Goal: Transaction & Acquisition: Purchase product/service

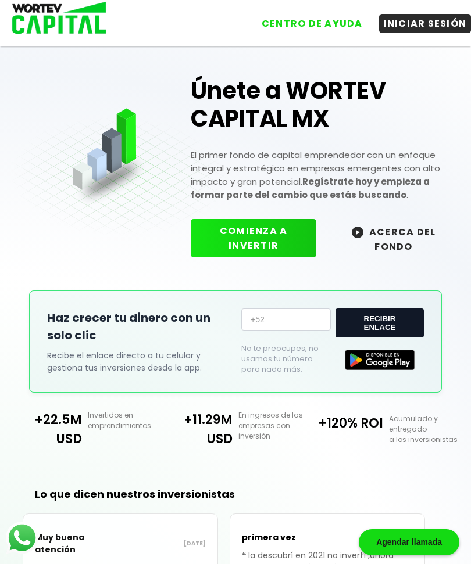
click at [417, 15] on button "INICIAR SESIÓN" at bounding box center [425, 23] width 92 height 19
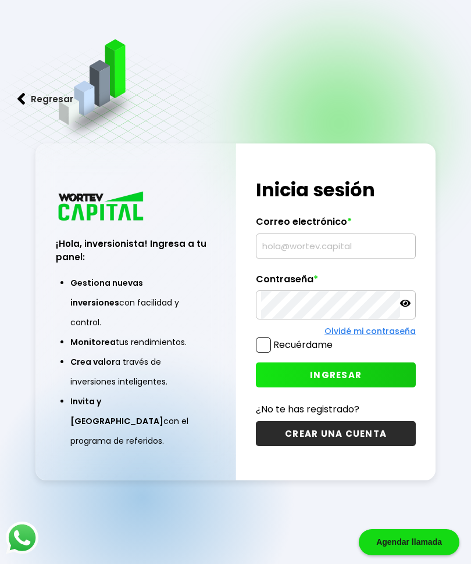
click at [332, 259] on input "text" at bounding box center [335, 246] width 149 height 24
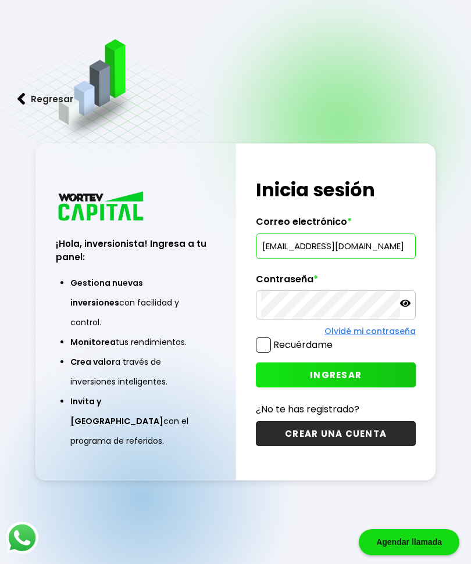
type input "[EMAIL_ADDRESS][DOMAIN_NAME]"
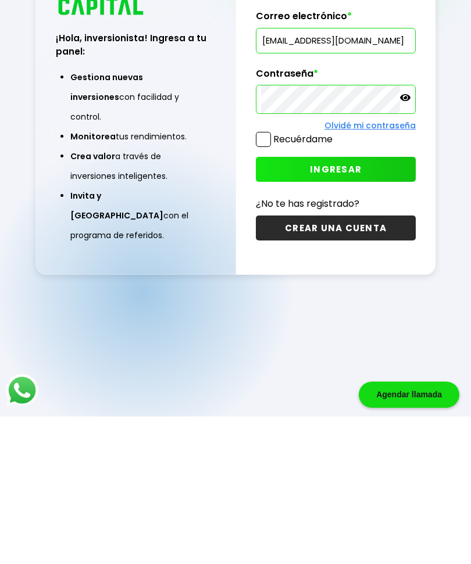
click at [343, 311] on span "INGRESAR" at bounding box center [336, 317] width 52 height 12
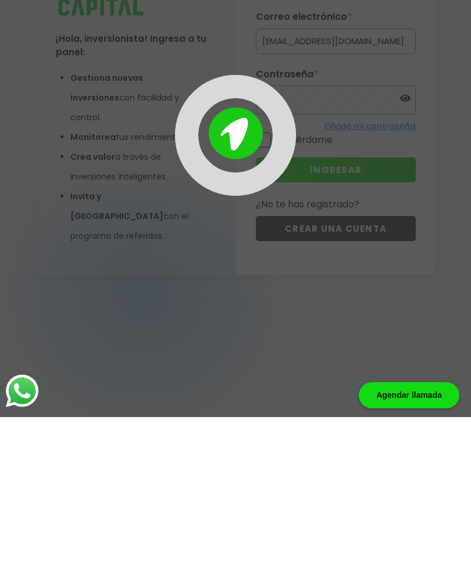
scroll to position [58, 0]
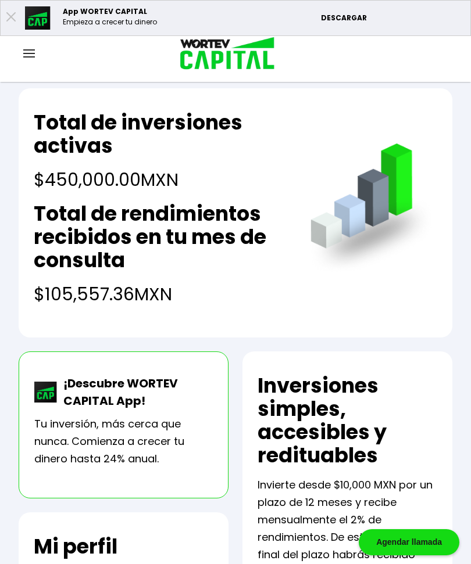
click at [27, 56] on img at bounding box center [29, 53] width 12 height 8
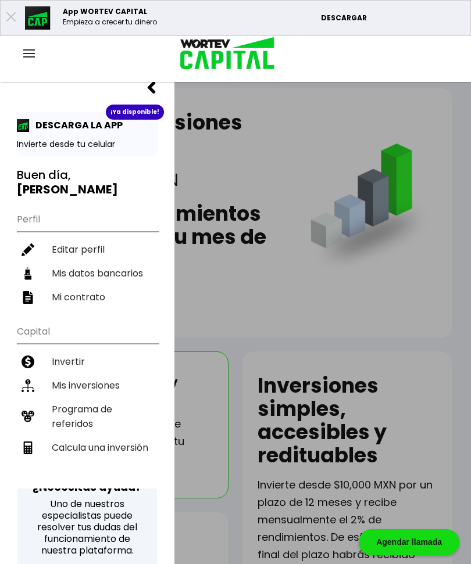
click at [67, 374] on li "Mis inversiones" at bounding box center [87, 386] width 141 height 24
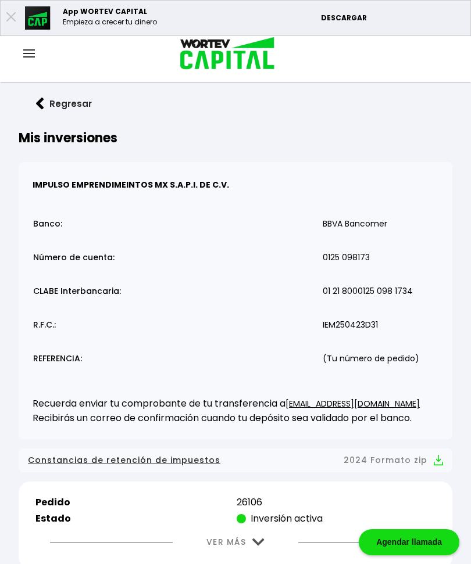
click at [252, 546] on img at bounding box center [258, 543] width 12 height 8
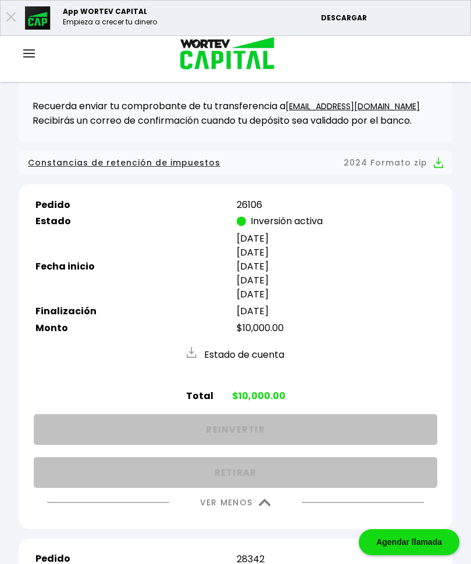
scroll to position [306, 0]
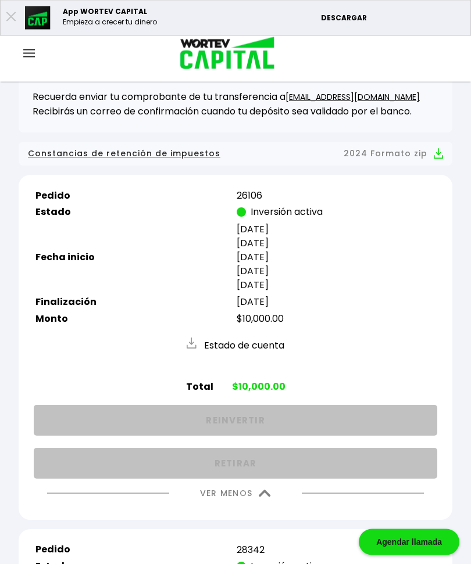
click at [262, 498] on img at bounding box center [265, 494] width 12 height 8
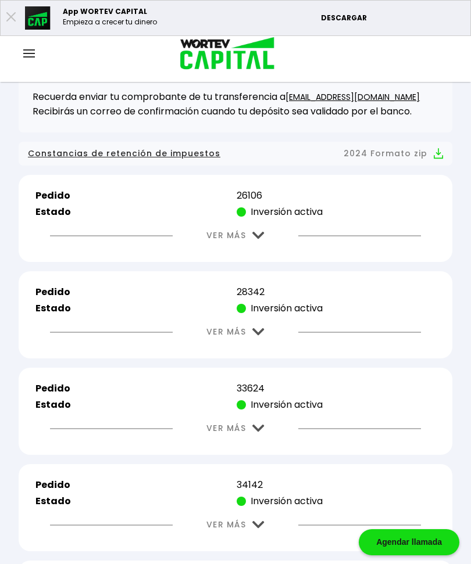
click at [257, 333] on img at bounding box center [258, 332] width 12 height 8
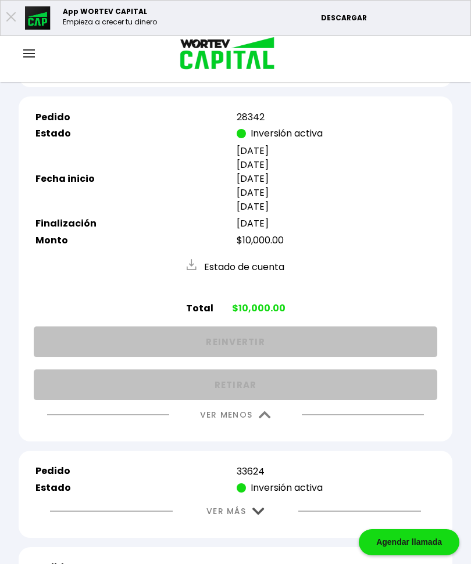
scroll to position [484, 0]
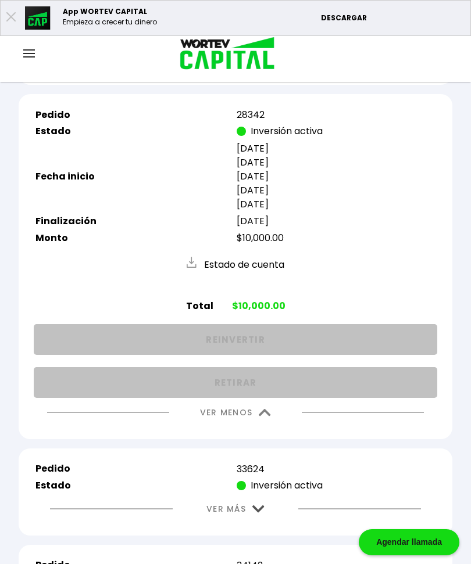
click at [261, 417] on img at bounding box center [265, 413] width 12 height 8
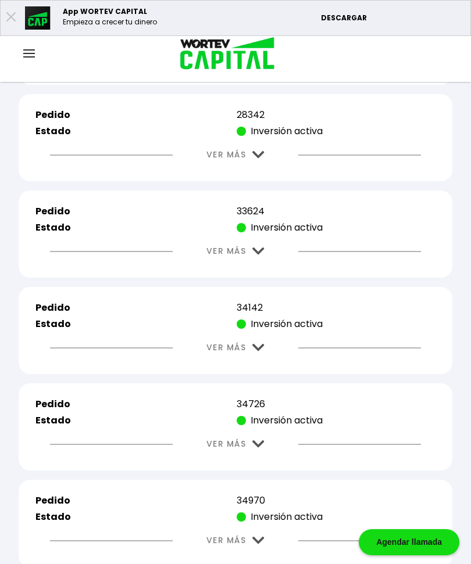
click at [262, 241] on button "VER MÁS" at bounding box center [235, 251] width 93 height 30
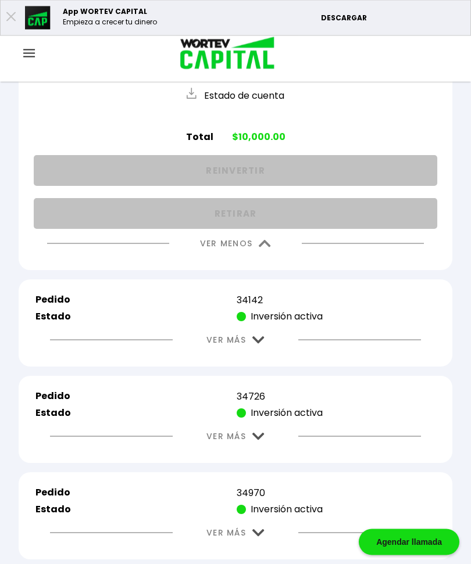
scroll to position [736, 0]
click at [257, 344] on img at bounding box center [258, 340] width 12 height 8
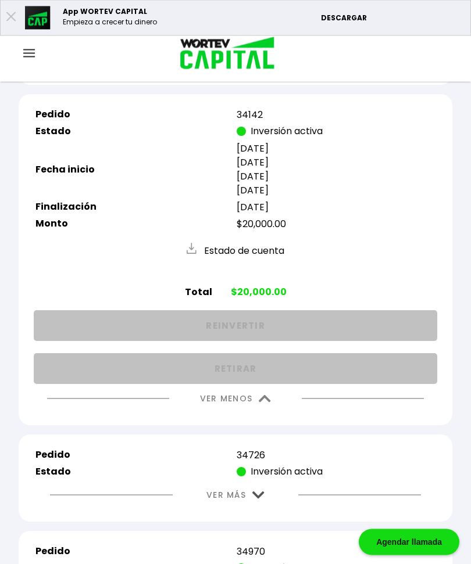
click at [262, 400] on img at bounding box center [265, 400] width 12 height 8
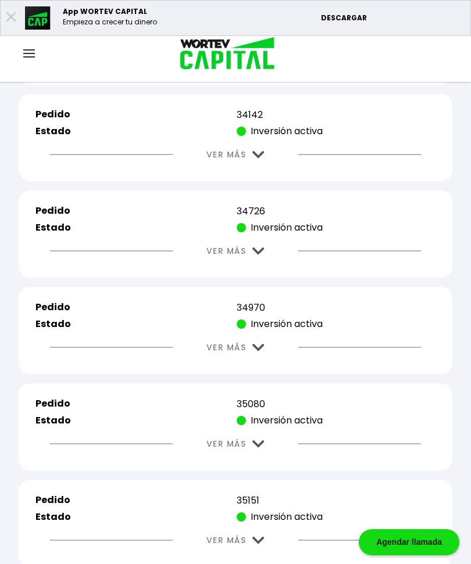
click at [258, 255] on img at bounding box center [258, 252] width 12 height 8
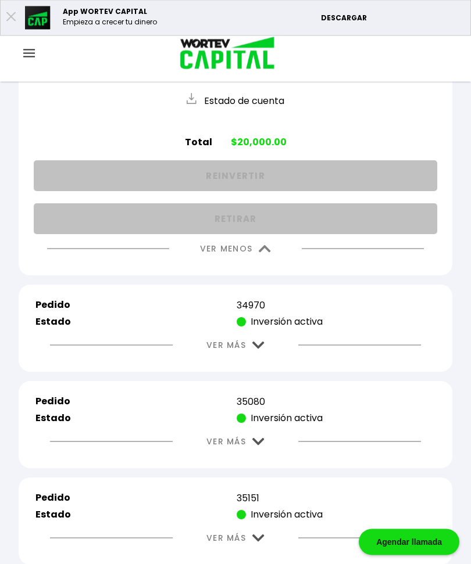
scroll to position [1167, 0]
click at [256, 349] on img at bounding box center [258, 346] width 12 height 8
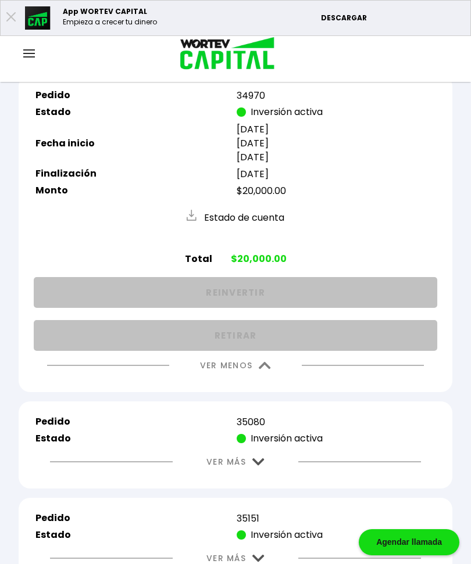
scroll to position [1378, 0]
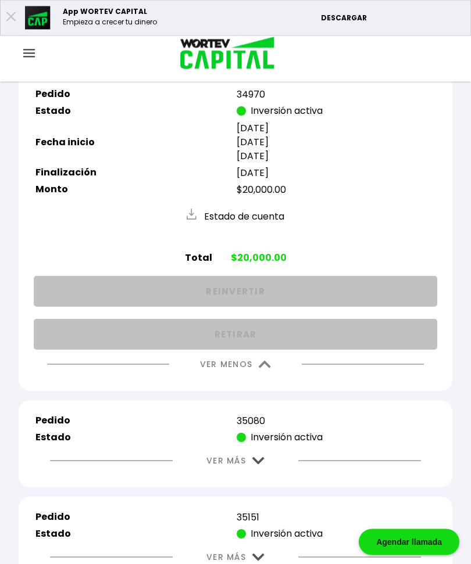
click at [266, 369] on img at bounding box center [265, 365] width 12 height 8
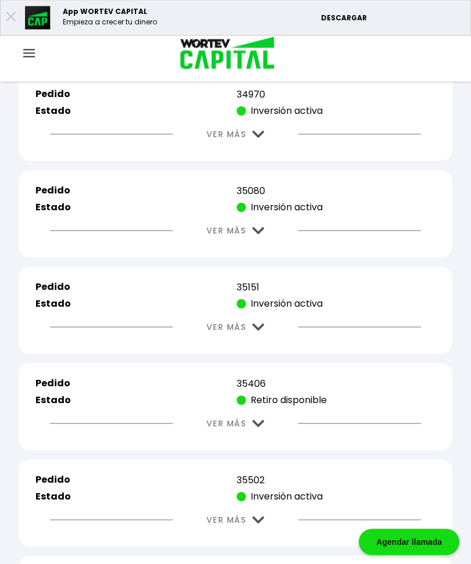
scroll to position [1378, 0]
click at [258, 234] on img at bounding box center [258, 231] width 12 height 8
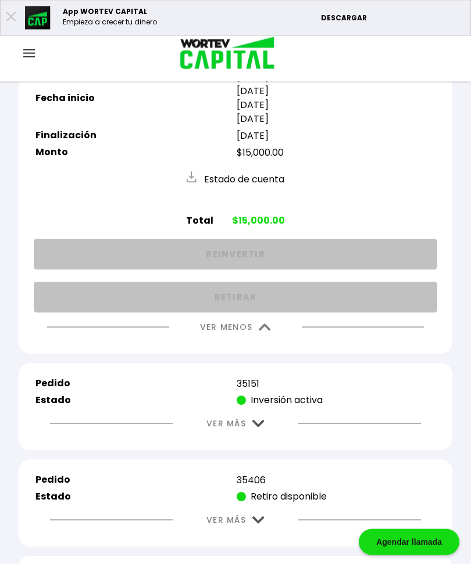
click at [263, 332] on img at bounding box center [265, 328] width 12 height 8
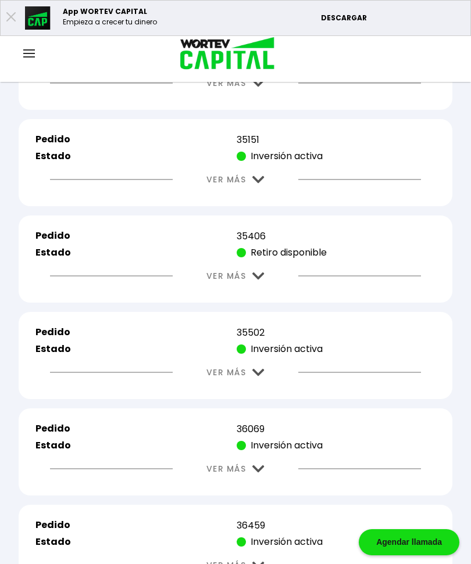
click at [263, 184] on img at bounding box center [258, 180] width 12 height 8
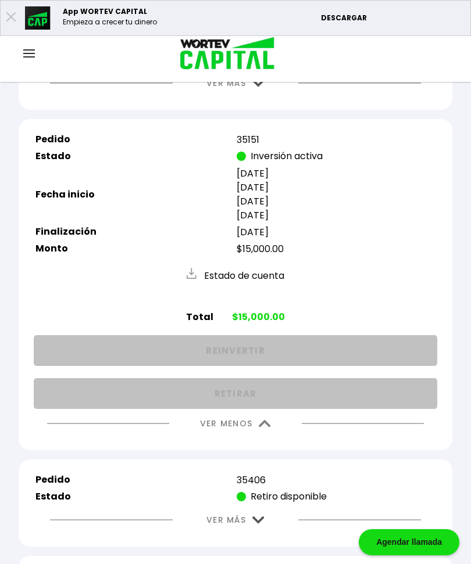
click at [259, 439] on button "VER MENOS" at bounding box center [235, 424] width 106 height 30
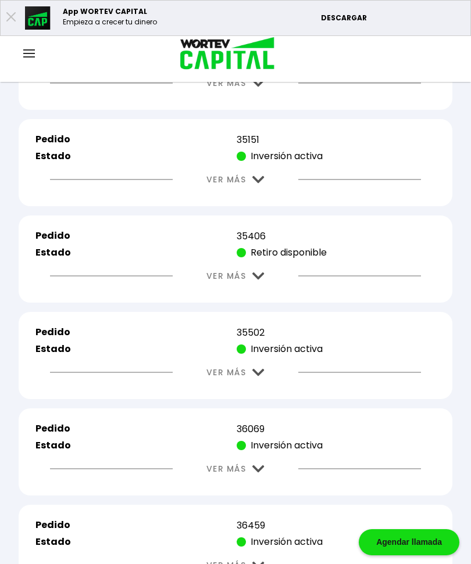
click at [254, 280] on img at bounding box center [258, 277] width 12 height 8
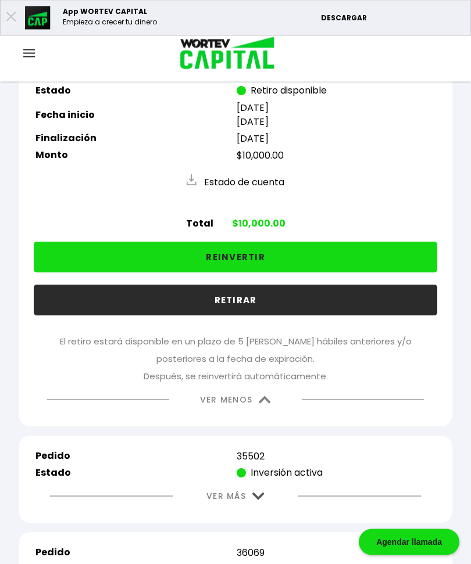
scroll to position [1688, 0]
click at [198, 260] on button "REINVERTIR" at bounding box center [235, 257] width 403 height 31
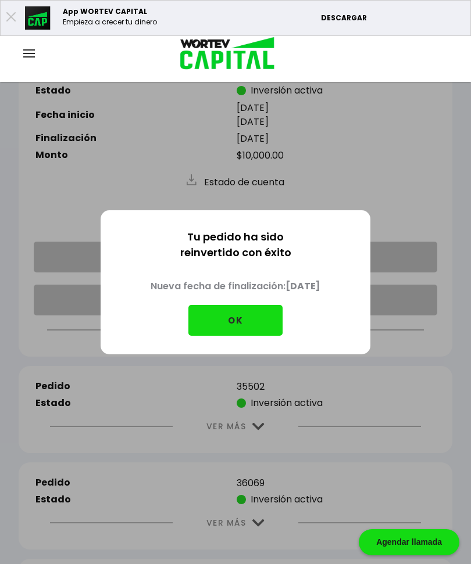
click at [228, 335] on button "OK" at bounding box center [235, 320] width 94 height 31
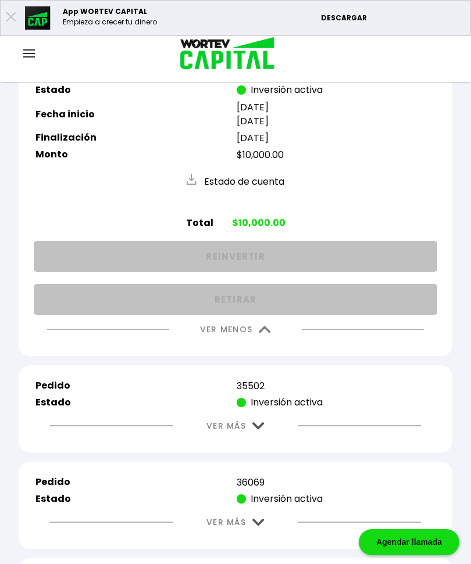
scroll to position [1685, 0]
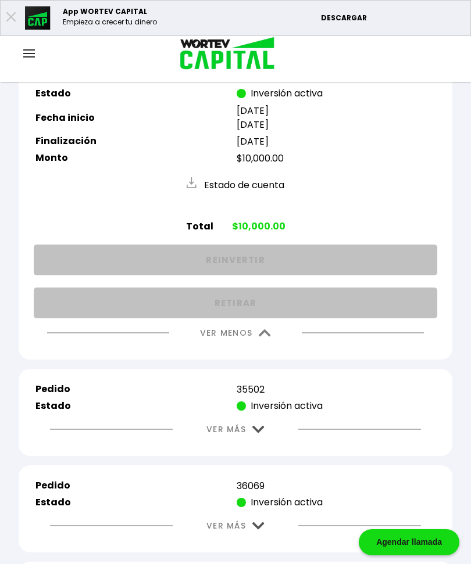
click at [260, 337] on img at bounding box center [265, 333] width 12 height 8
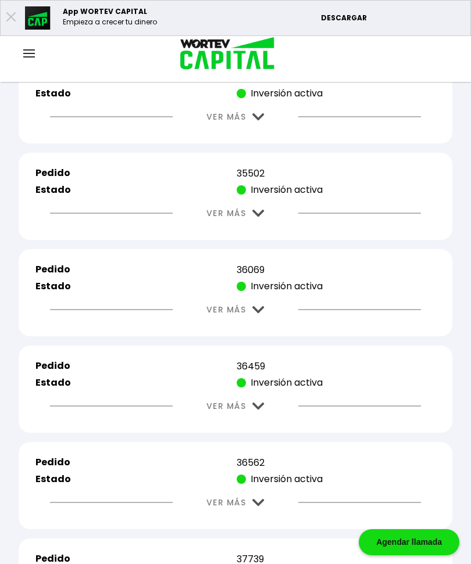
click at [260, 217] on img at bounding box center [258, 214] width 12 height 8
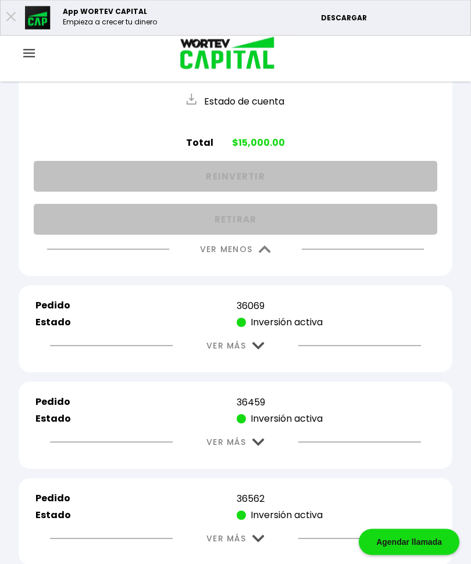
scroll to position [1879, 0]
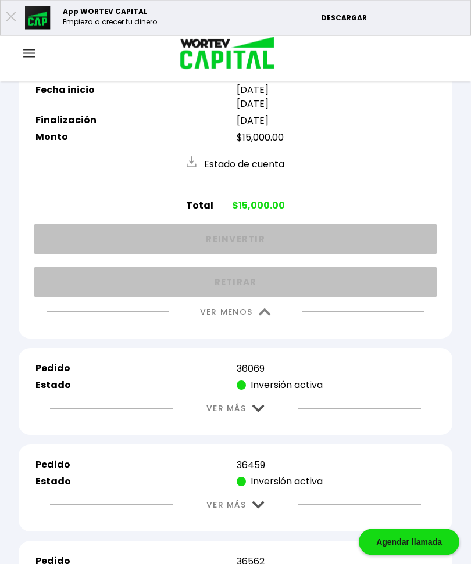
click at [254, 327] on button "VER MENOS" at bounding box center [235, 313] width 106 height 30
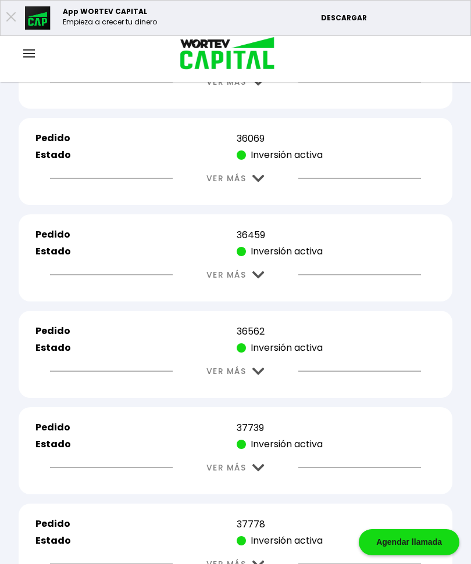
click at [256, 182] on img at bounding box center [258, 179] width 12 height 8
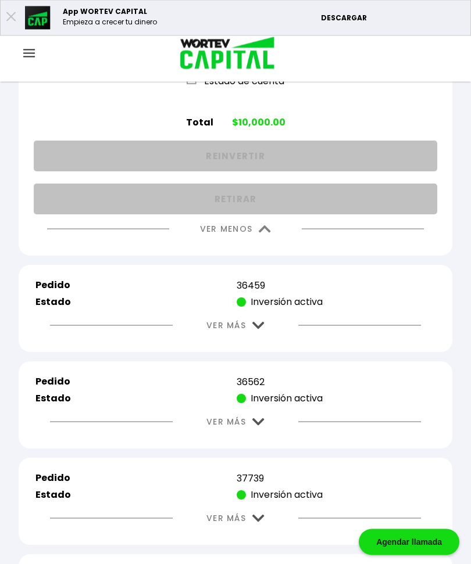
scroll to position [1982, 0]
click at [264, 232] on button "VER MENOS" at bounding box center [235, 229] width 106 height 30
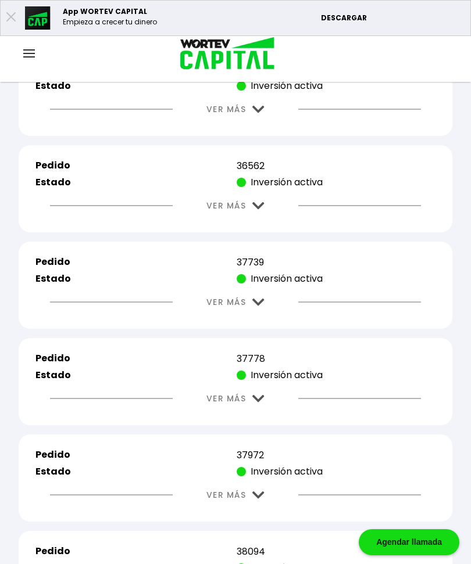
click at [253, 210] on img at bounding box center [258, 206] width 12 height 8
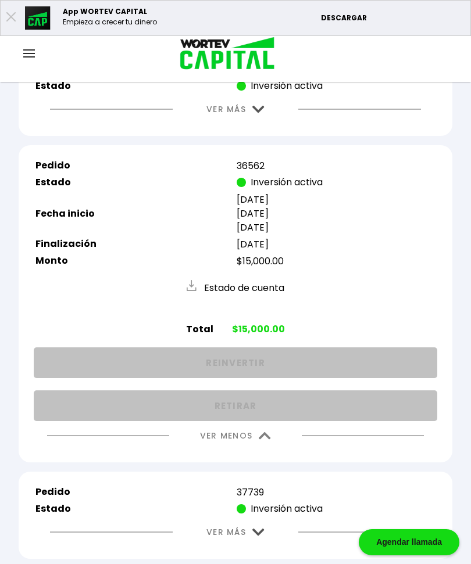
click at [260, 440] on img at bounding box center [265, 436] width 12 height 8
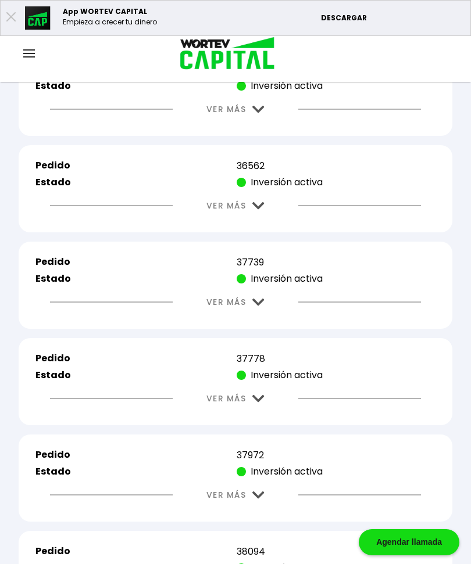
click at [261, 306] on img at bounding box center [258, 303] width 12 height 8
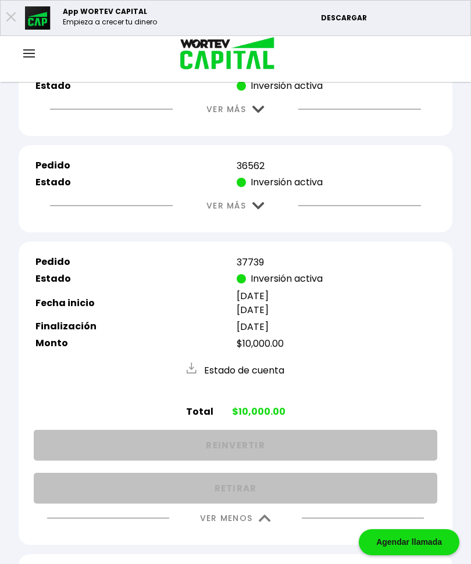
click at [259, 522] on img at bounding box center [265, 519] width 12 height 8
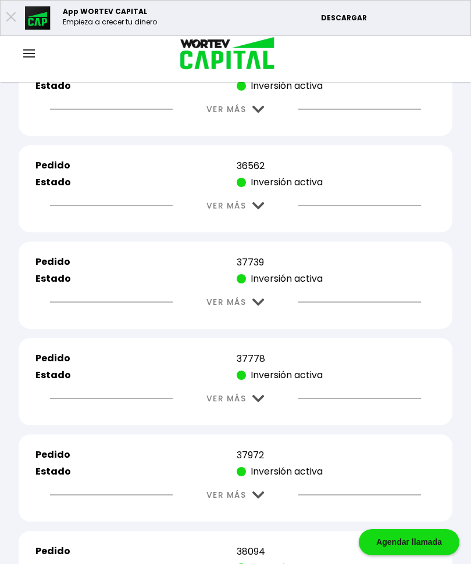
click at [263, 403] on img at bounding box center [258, 399] width 12 height 8
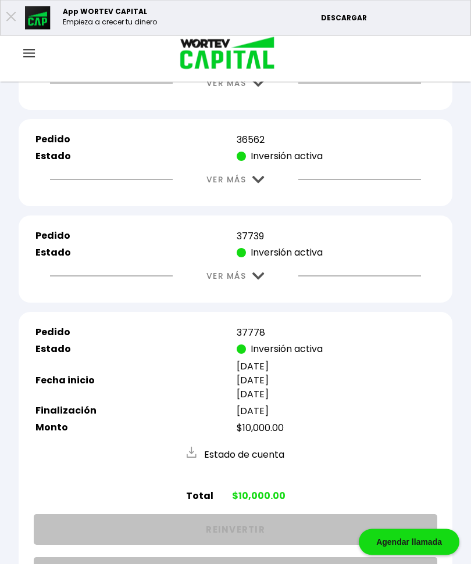
scroll to position [2006, 0]
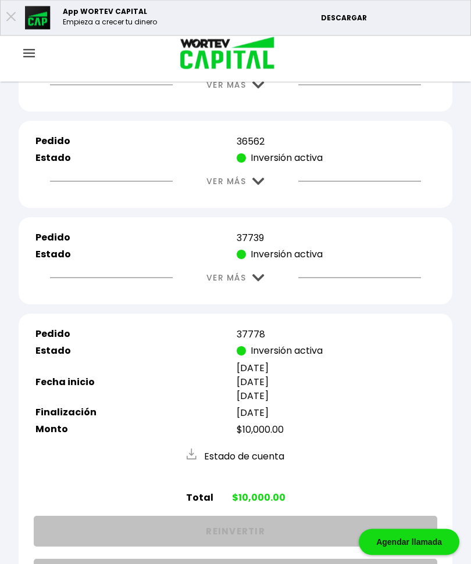
click at [169, 435] on p "Monto" at bounding box center [134, 430] width 199 height 14
click at [257, 279] on button "VER MÁS" at bounding box center [235, 278] width 93 height 30
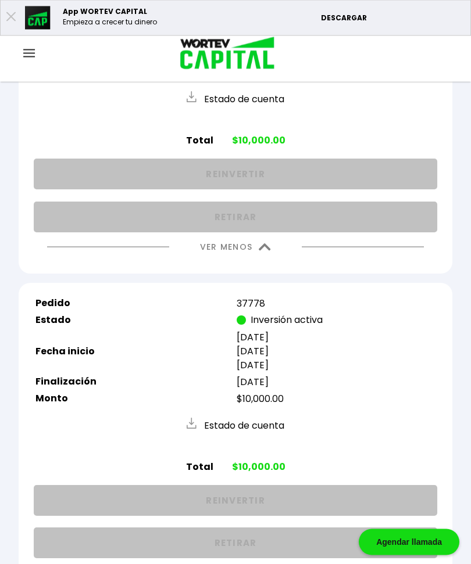
scroll to position [2253, 0]
click at [270, 251] on img at bounding box center [265, 247] width 12 height 8
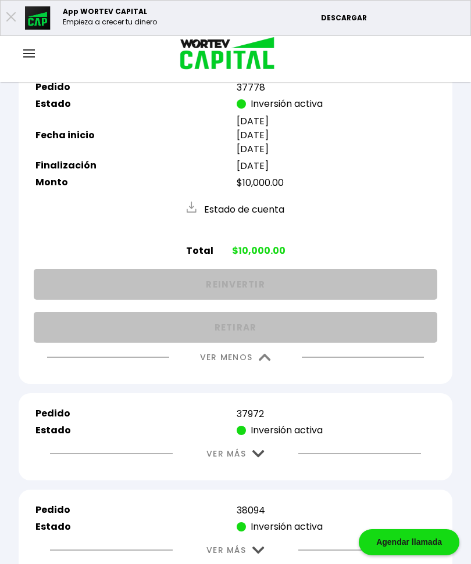
click at [266, 361] on img at bounding box center [265, 358] width 12 height 8
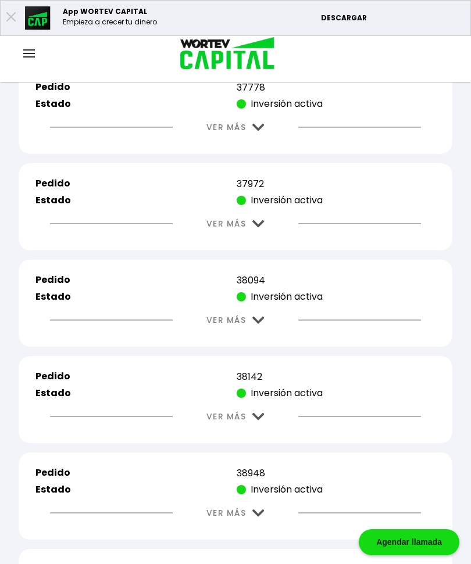
click at [263, 228] on img at bounding box center [258, 224] width 12 height 8
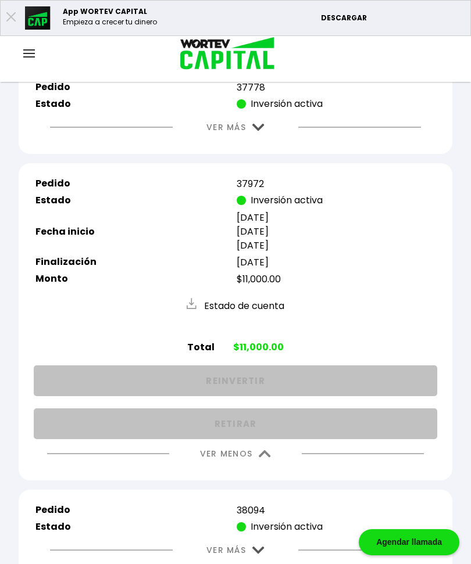
click at [256, 469] on button "VER MENOS" at bounding box center [235, 454] width 106 height 30
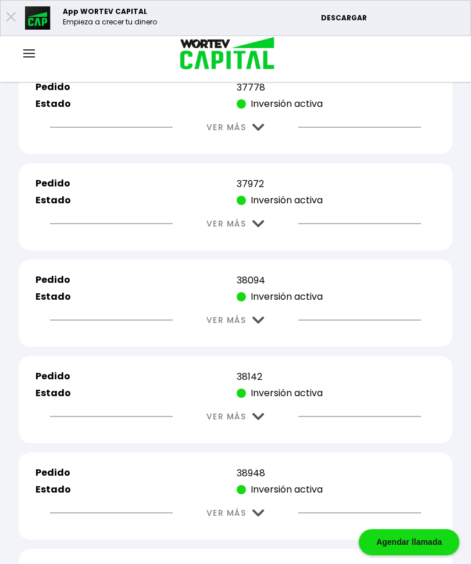
click at [263, 324] on img at bounding box center [258, 321] width 12 height 8
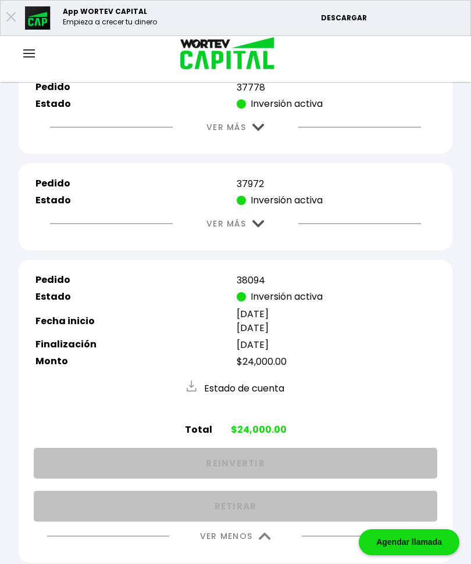
click at [260, 540] on img at bounding box center [265, 537] width 12 height 8
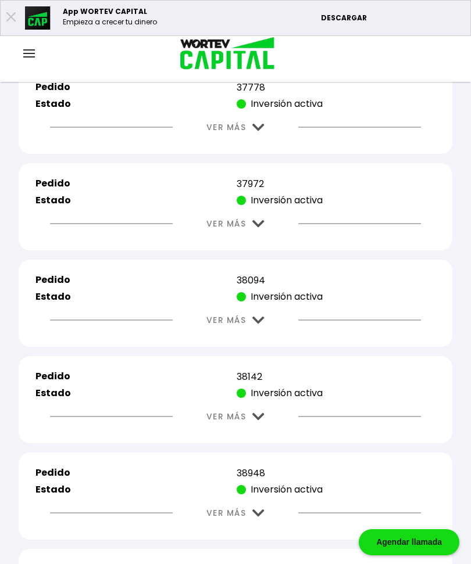
click at [259, 421] on img at bounding box center [258, 417] width 12 height 8
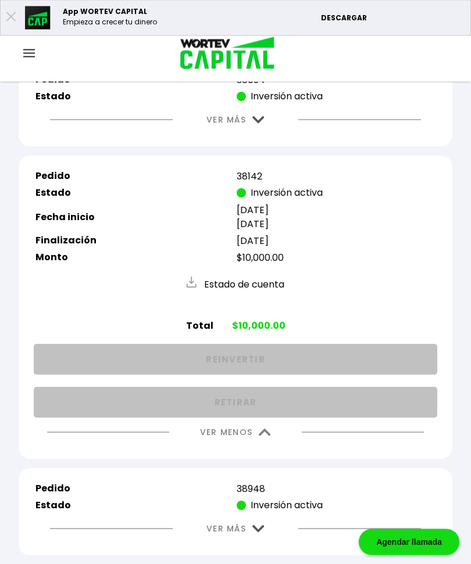
click at [259, 448] on button "VER MENOS" at bounding box center [235, 433] width 106 height 30
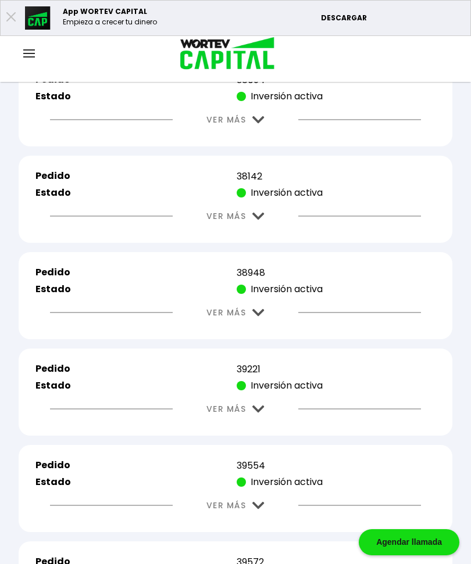
click at [255, 317] on img at bounding box center [258, 313] width 12 height 8
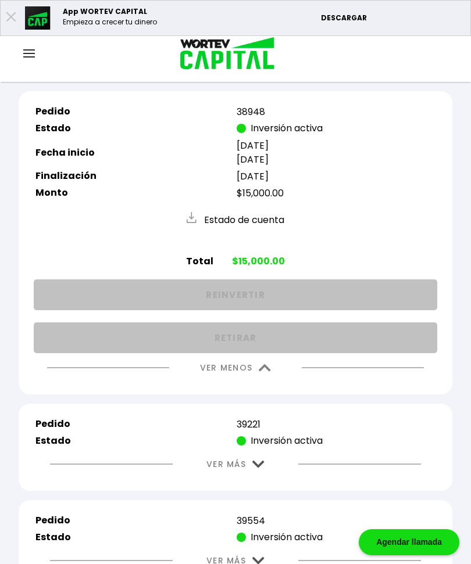
scroll to position [2634, 0]
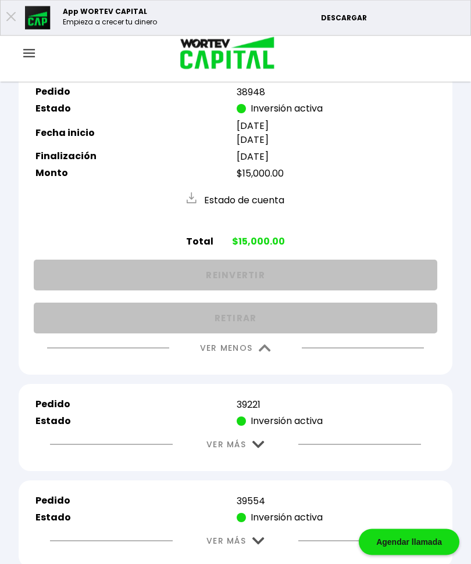
click at [261, 353] on img at bounding box center [265, 349] width 12 height 8
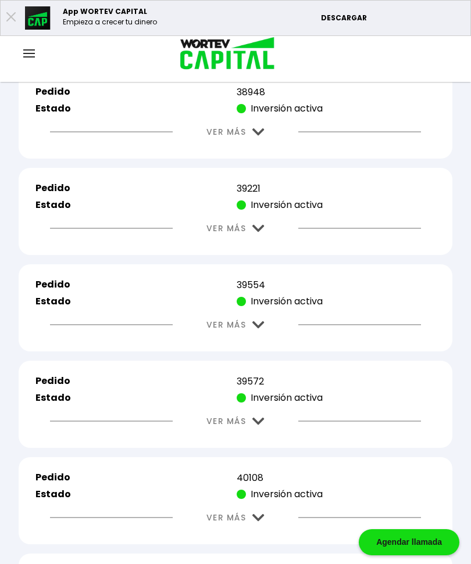
click at [263, 232] on img at bounding box center [258, 229] width 12 height 8
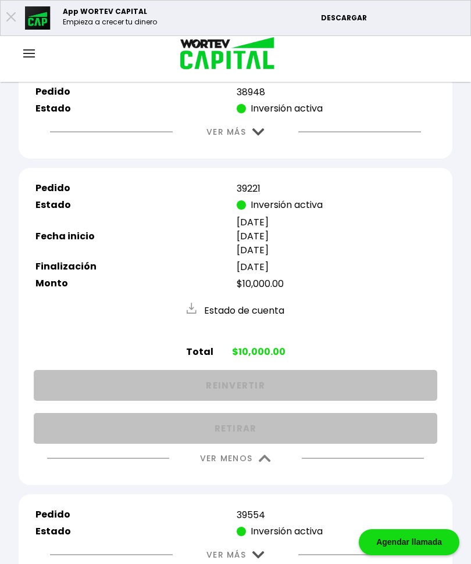
click at [261, 463] on img at bounding box center [265, 459] width 12 height 8
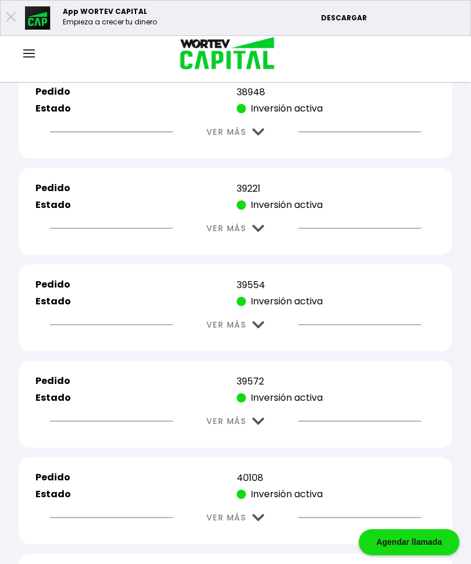
click at [258, 329] on img at bounding box center [258, 325] width 12 height 8
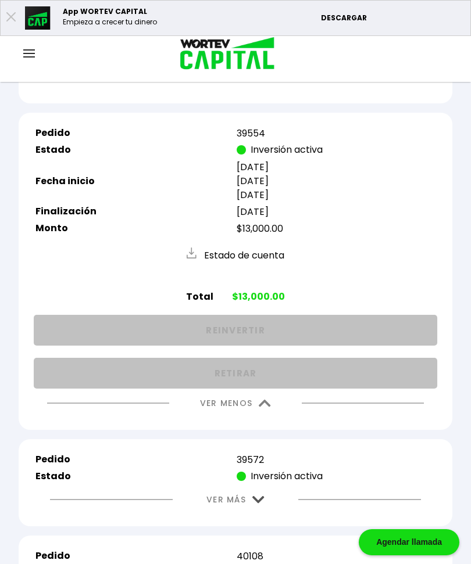
scroll to position [2787, 0]
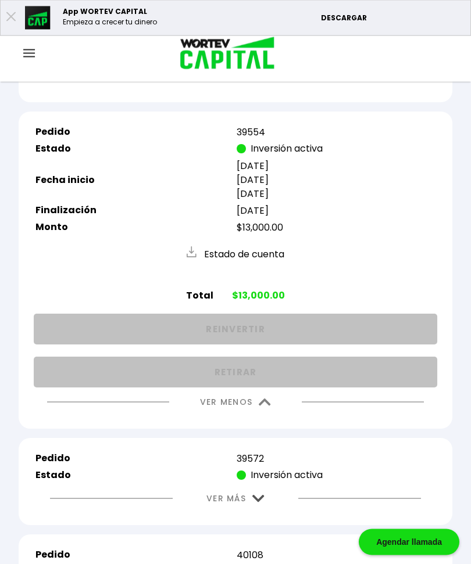
click at [260, 407] on img at bounding box center [265, 403] width 12 height 8
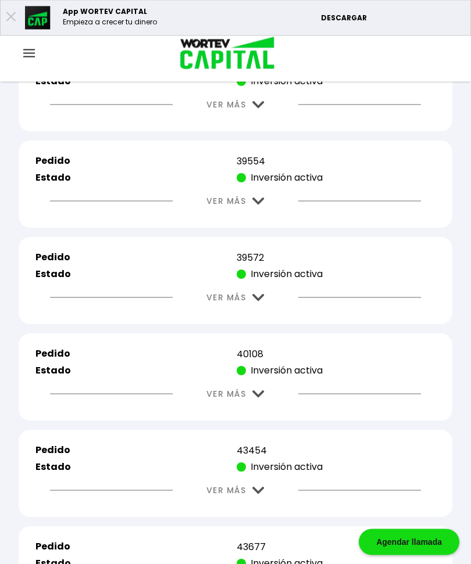
scroll to position [2751, 0]
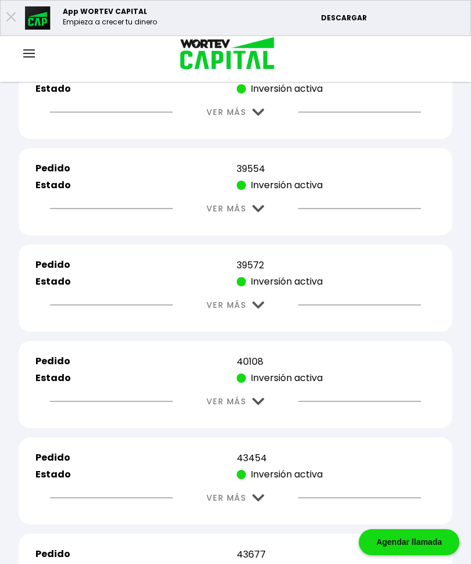
click at [255, 309] on img at bounding box center [258, 306] width 12 height 8
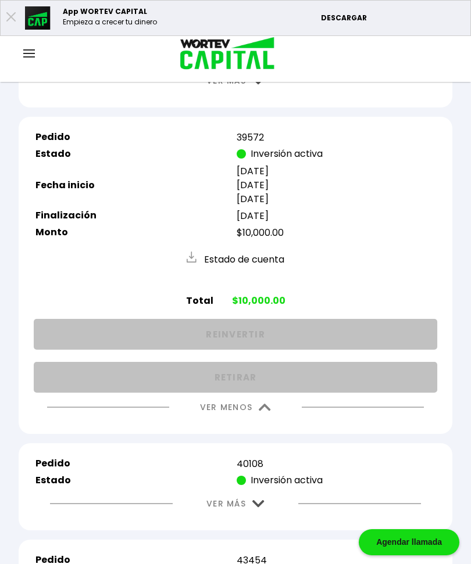
scroll to position [2878, 0]
click at [266, 412] on img at bounding box center [265, 408] width 12 height 8
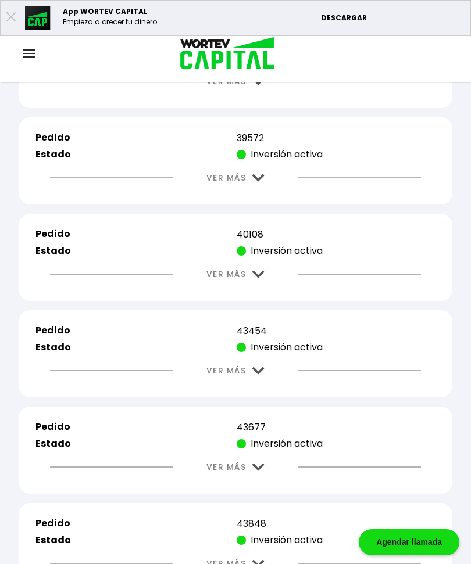
click at [255, 278] on img at bounding box center [258, 275] width 12 height 8
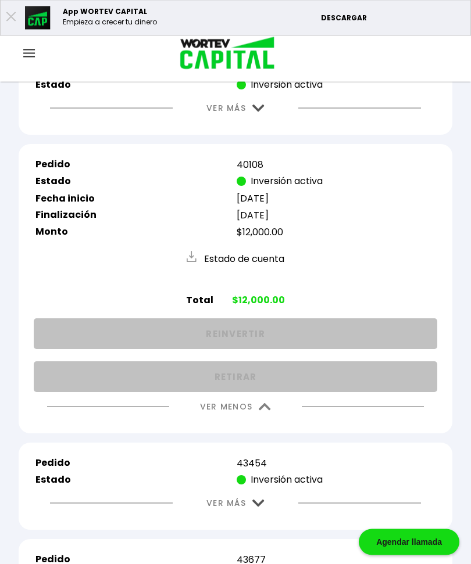
scroll to position [2949, 0]
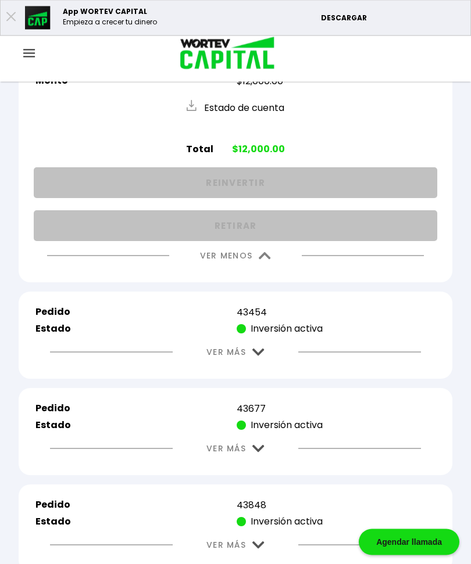
click at [263, 271] on button "VER MENOS" at bounding box center [235, 257] width 106 height 30
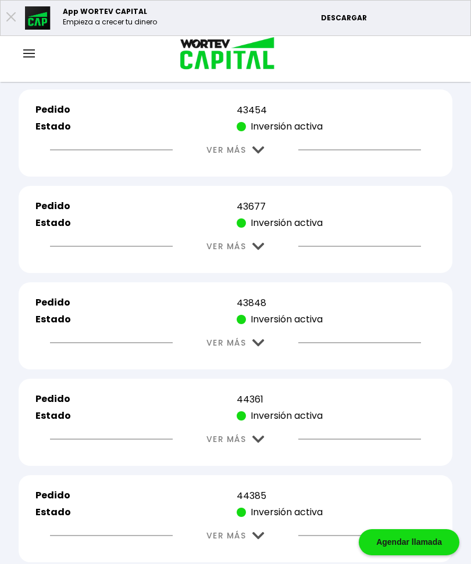
click at [263, 154] on img at bounding box center [258, 150] width 12 height 8
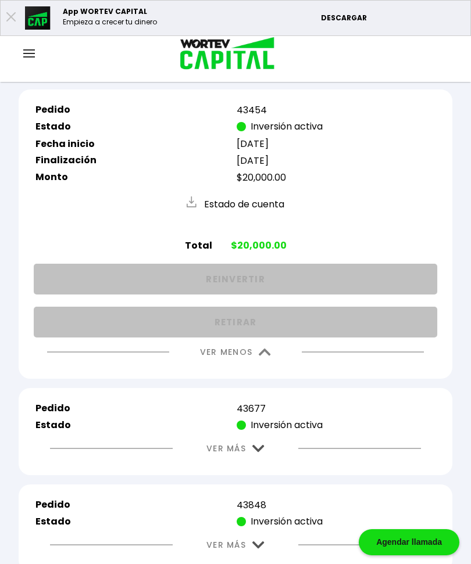
click at [270, 356] on img at bounding box center [265, 353] width 12 height 8
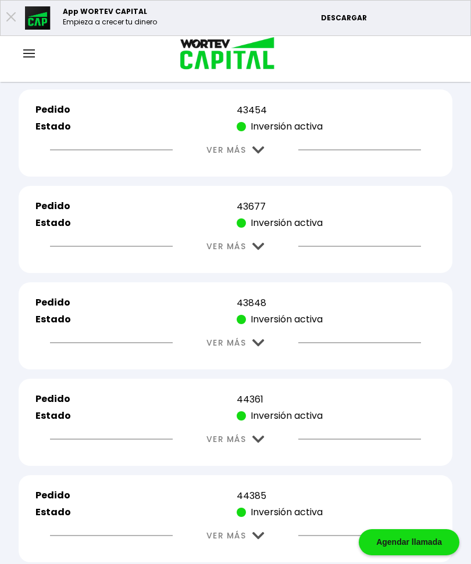
click at [256, 250] on img at bounding box center [258, 247] width 12 height 8
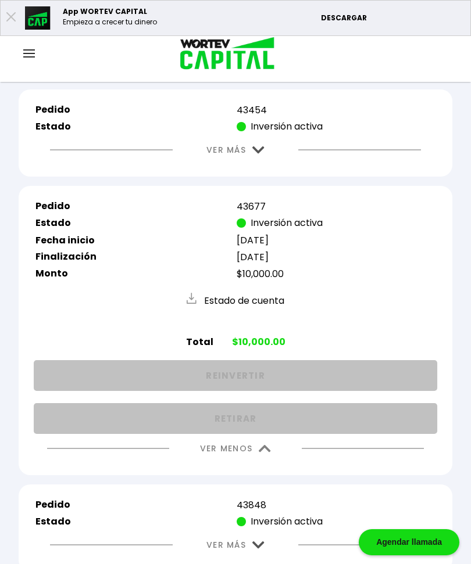
click at [266, 453] on img at bounding box center [265, 449] width 12 height 8
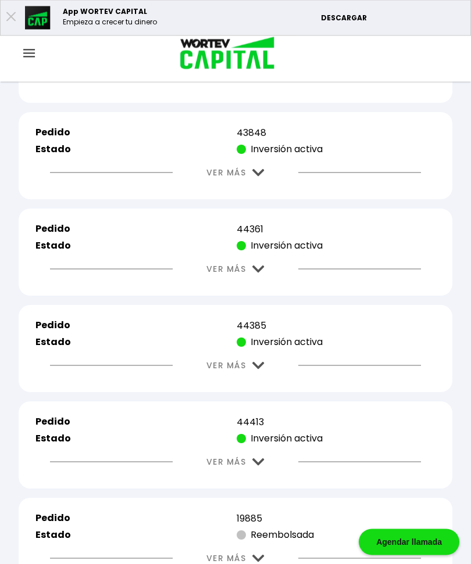
scroll to position [3271, 0]
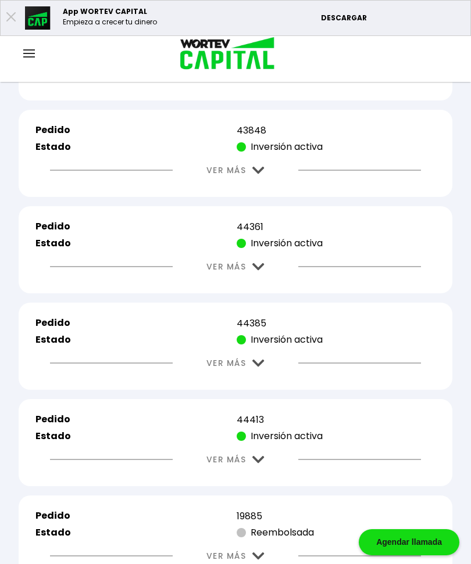
click at [253, 174] on img at bounding box center [258, 171] width 12 height 8
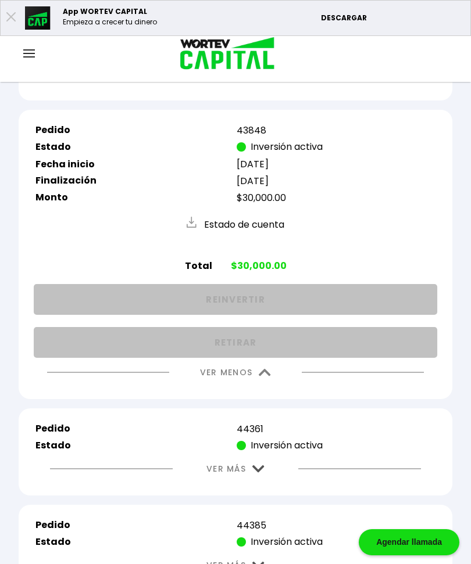
click at [260, 377] on img at bounding box center [265, 373] width 12 height 8
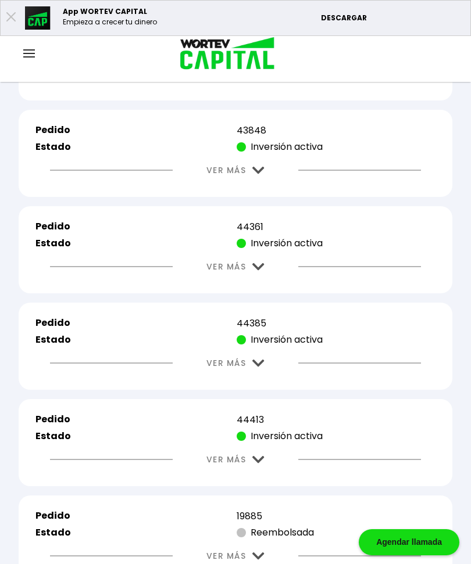
click at [258, 271] on img at bounding box center [258, 267] width 12 height 8
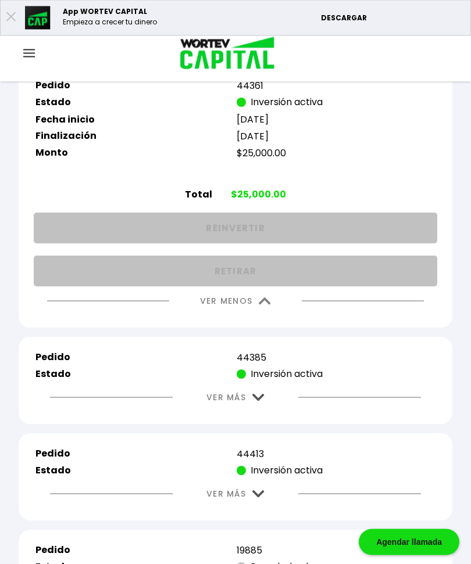
scroll to position [3413, 0]
click at [261, 304] on img at bounding box center [265, 301] width 12 height 8
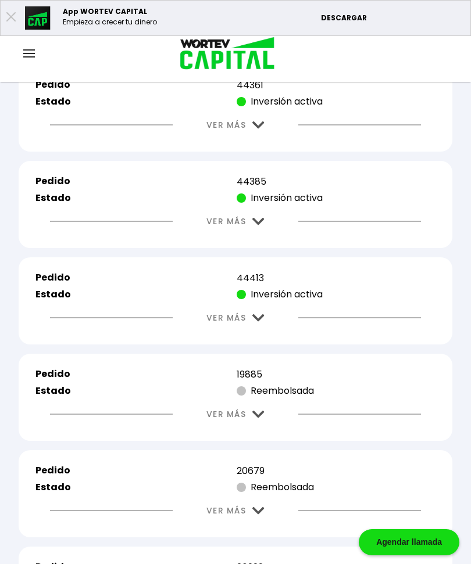
click at [256, 225] on img at bounding box center [258, 222] width 12 height 8
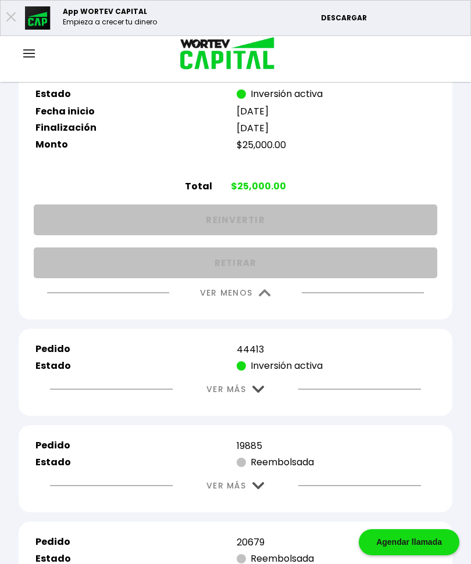
scroll to position [3530, 0]
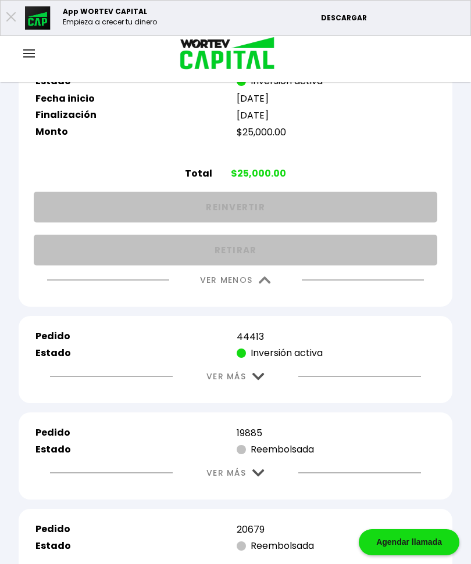
click at [257, 295] on button "VER MENOS" at bounding box center [235, 281] width 106 height 30
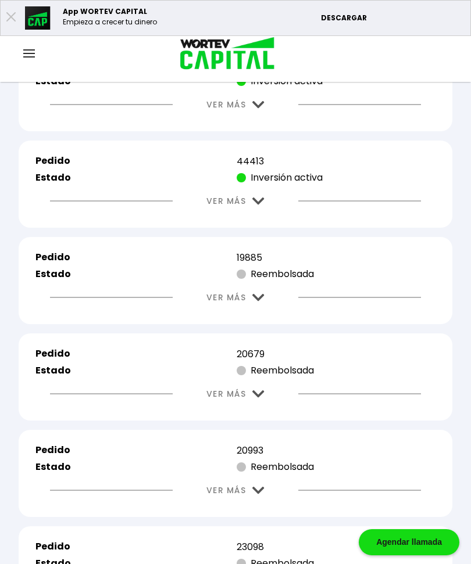
click at [257, 205] on img at bounding box center [258, 202] width 12 height 8
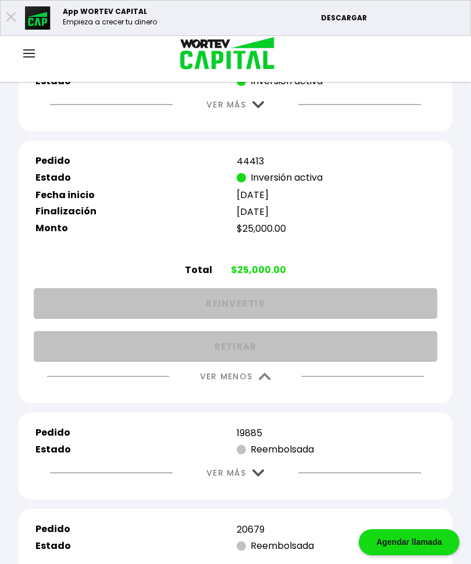
click at [271, 381] on img at bounding box center [265, 377] width 12 height 8
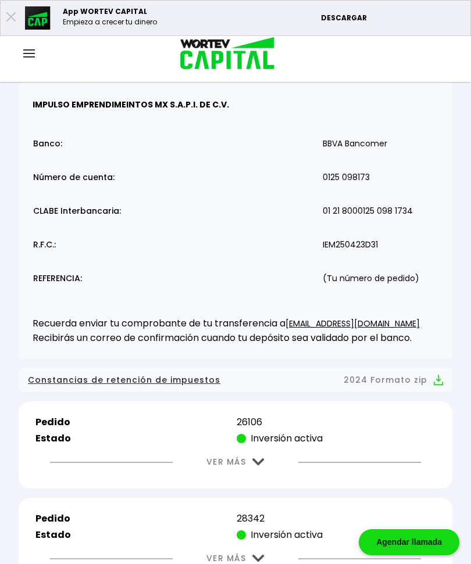
scroll to position [0, 0]
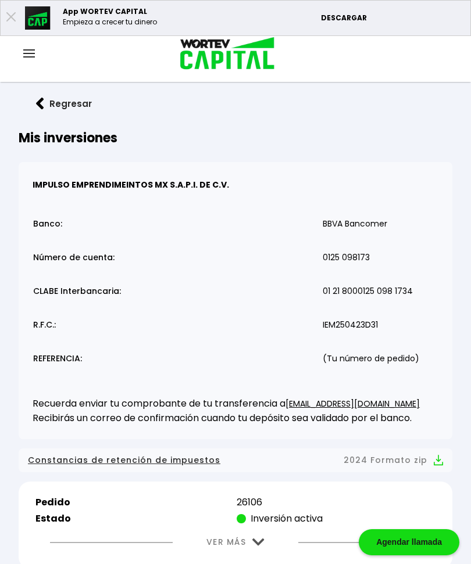
click at [42, 103] on img at bounding box center [40, 104] width 8 height 12
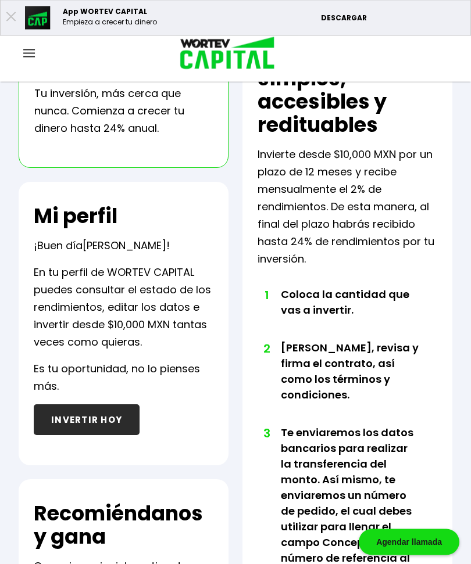
scroll to position [331, 0]
click at [94, 420] on button "INVERTIR HOY" at bounding box center [87, 419] width 106 height 31
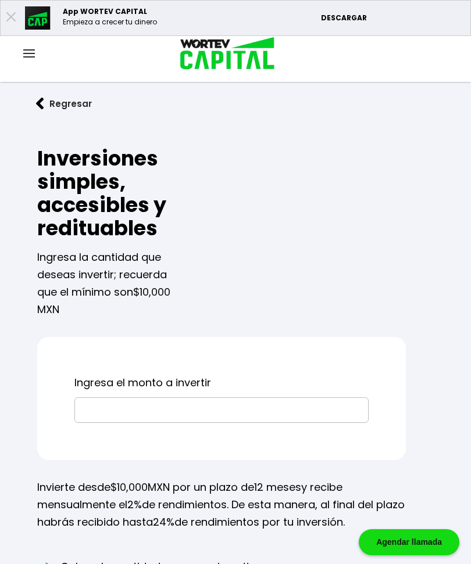
click at [292, 411] on input "text" at bounding box center [222, 410] width 284 height 24
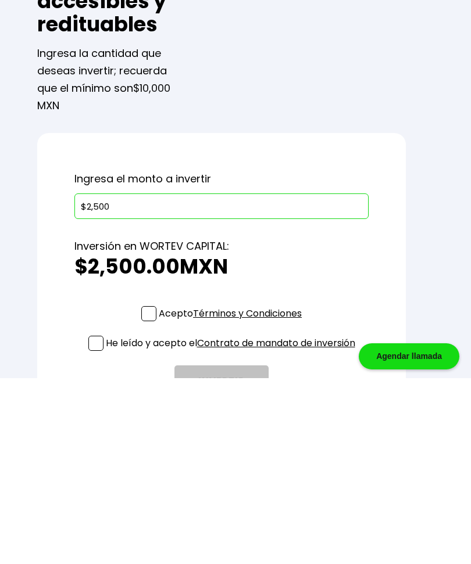
type input "$25,000"
click at [145, 492] on span at bounding box center [148, 499] width 15 height 15
click at [232, 508] on input "Acepto Términos y Condiciones" at bounding box center [232, 508] width 0 height 0
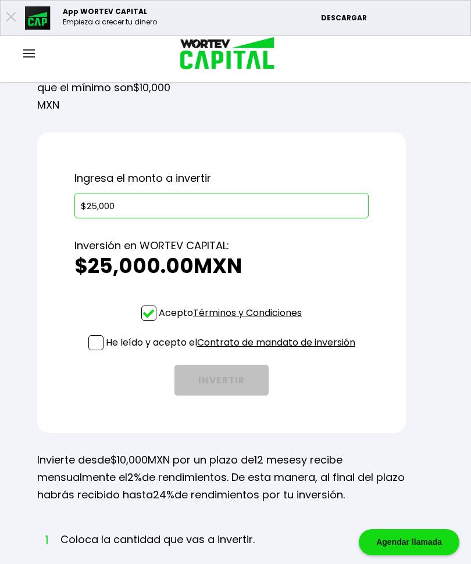
click at [88, 342] on span at bounding box center [95, 342] width 15 height 15
click at [232, 352] on input "He leído y acepto el Contrato de mandato de inversión" at bounding box center [232, 352] width 0 height 0
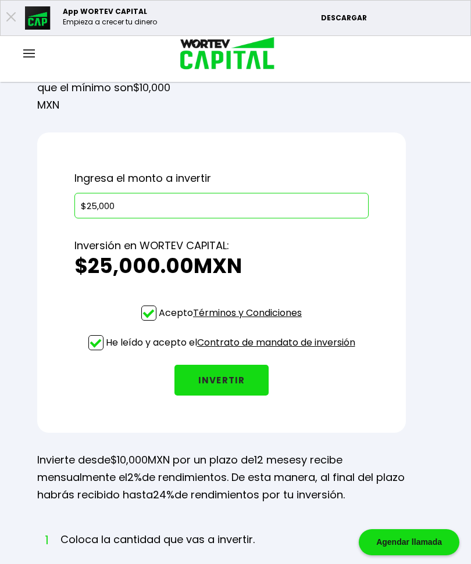
click at [230, 380] on button "INVERTIR" at bounding box center [221, 380] width 94 height 31
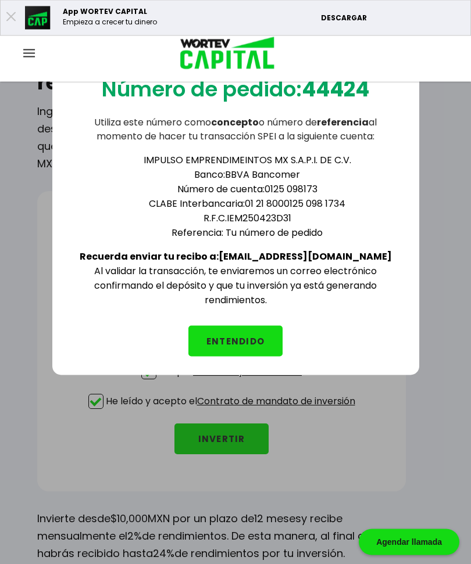
scroll to position [142, 0]
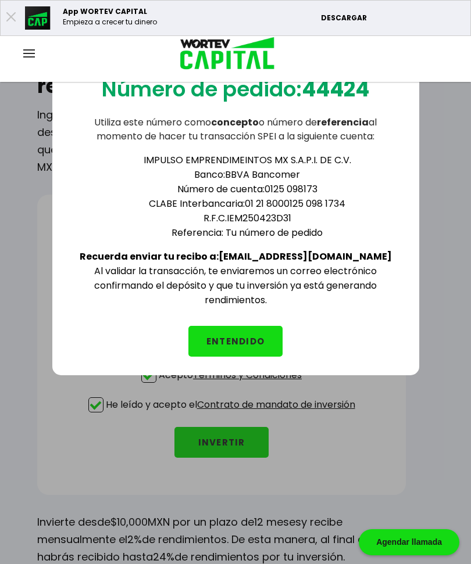
click at [348, 450] on div "Número de pedido: 44424 Utiliza este número como concepto o número de referenci…" at bounding box center [235, 319] width 471 height 564
click at [235, 338] on button "ENTENDIDO" at bounding box center [235, 341] width 94 height 31
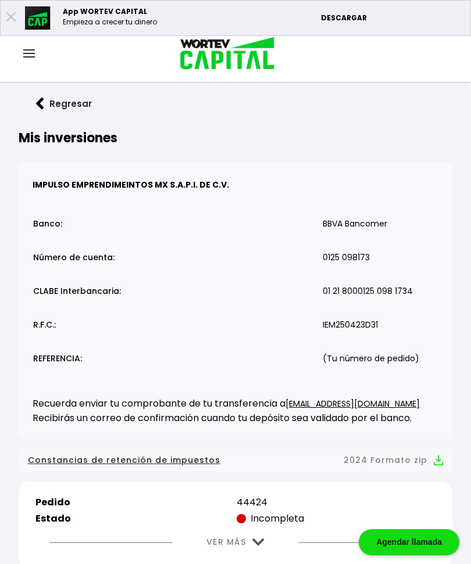
click at [43, 99] on img at bounding box center [40, 104] width 8 height 12
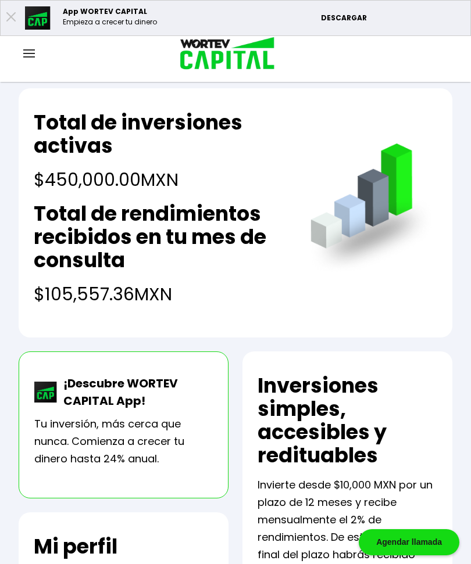
click at [33, 51] on img at bounding box center [29, 53] width 12 height 8
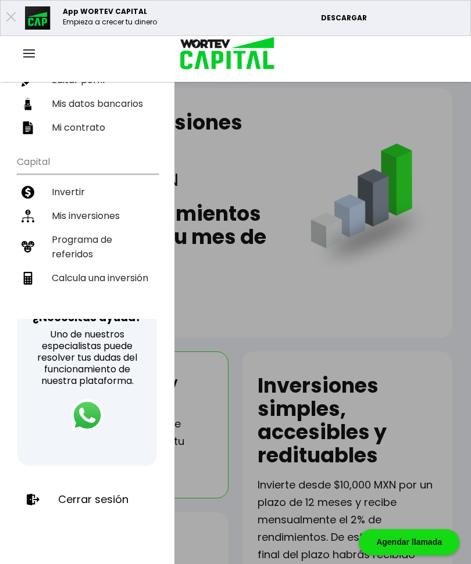
scroll to position [170, 0]
click at [98, 503] on p "Cerrar sesión" at bounding box center [93, 500] width 70 height 12
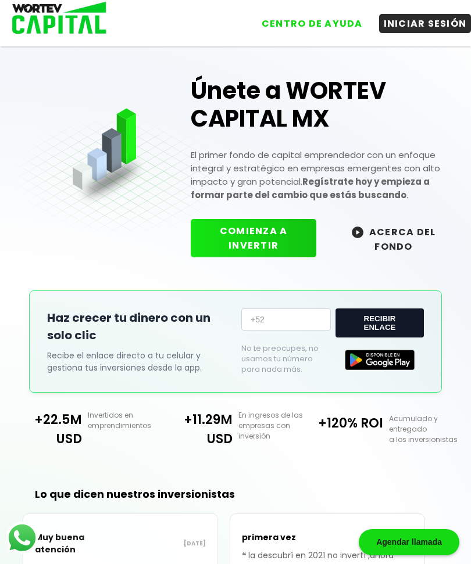
scroll to position [35, 0]
